Goal: Subscribe to service/newsletter

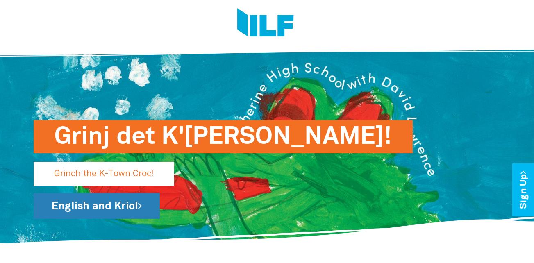
click at [138, 209] on link "English and Kriol" at bounding box center [97, 206] width 126 height 26
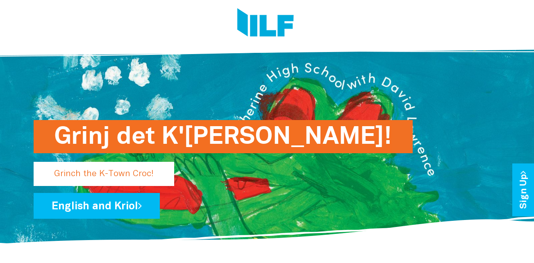
click at [118, 176] on p "Grinch the K-Town Croc!" at bounding box center [104, 174] width 141 height 24
click at [225, 135] on h1 "Grinj det K'[PERSON_NAME]!" at bounding box center [223, 136] width 338 height 33
click at [525, 188] on link "Sign Up" at bounding box center [524, 190] width 23 height 53
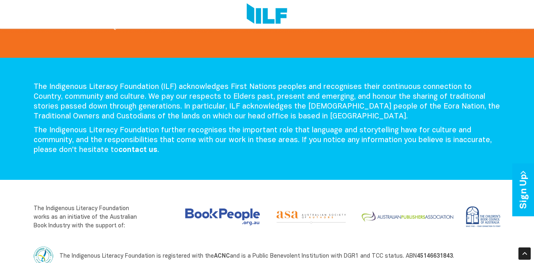
scroll to position [1747, 0]
